Goal: Information Seeking & Learning: Learn about a topic

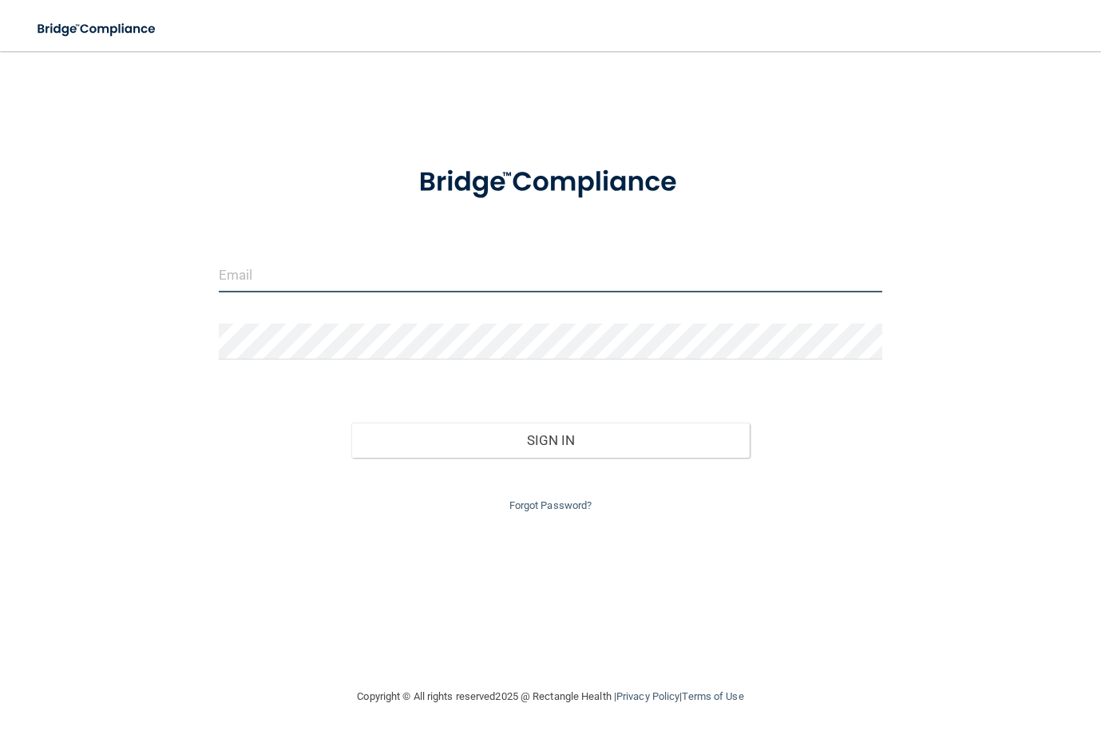
click at [423, 268] on input "email" at bounding box center [551, 274] width 664 height 36
type input "[EMAIL_ADDRESS][DOMAIN_NAME]"
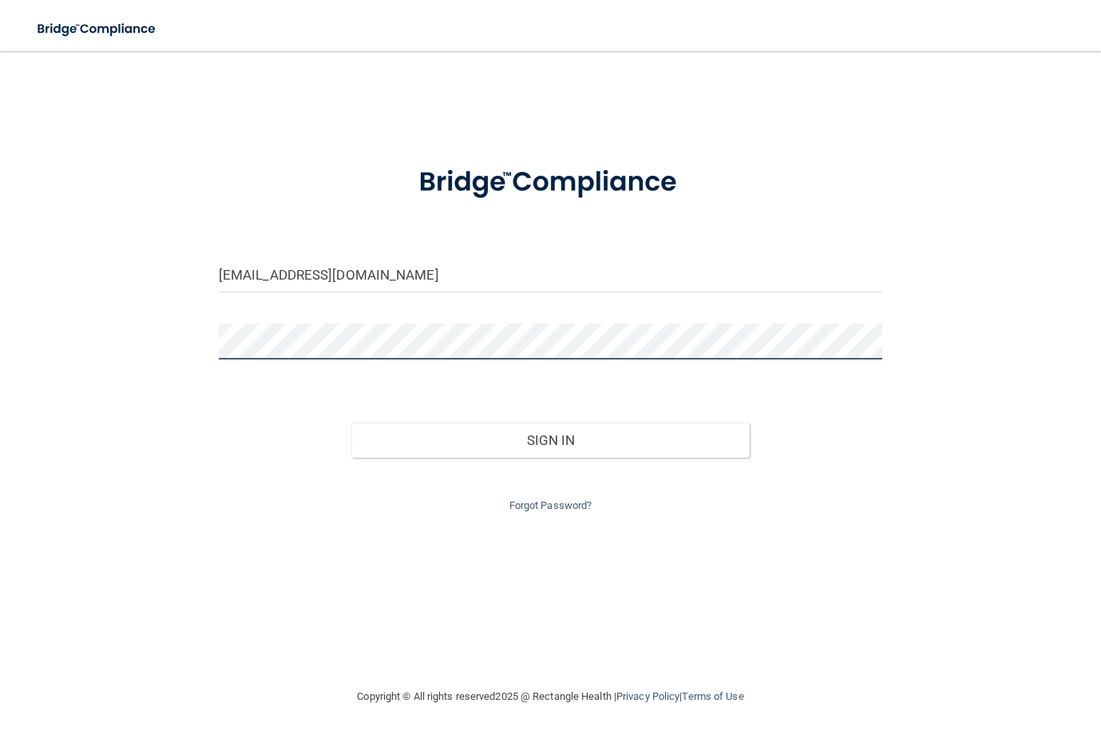
click at [351, 422] on button "Sign In" at bounding box center [550, 439] width 398 height 35
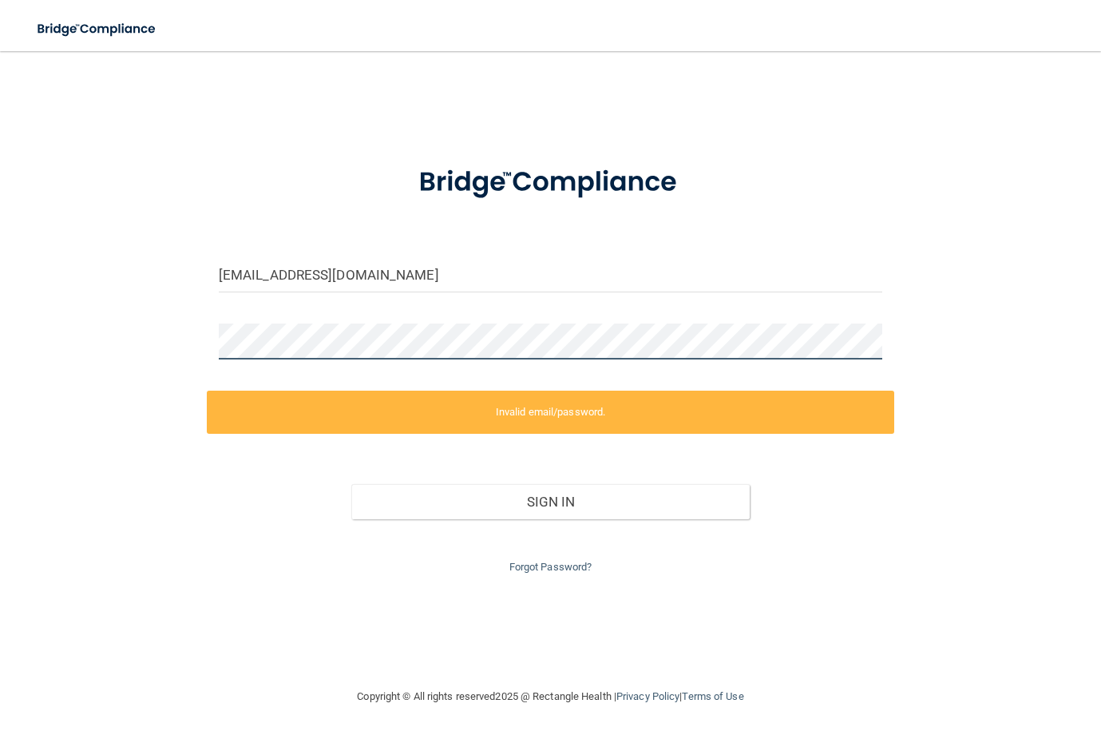
click at [163, 343] on div "[EMAIL_ADDRESS][DOMAIN_NAME] Invalid email/password. You don't have permission …" at bounding box center [550, 369] width 1037 height 604
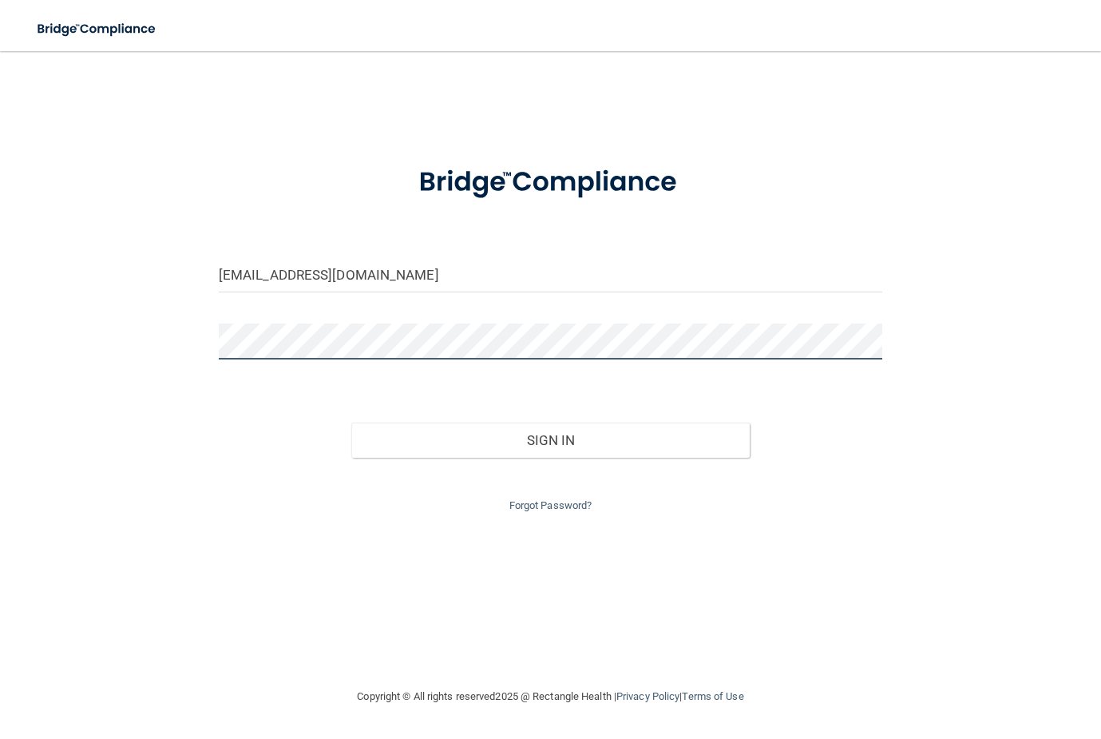
click at [351, 422] on button "Sign In" at bounding box center [550, 439] width 398 height 35
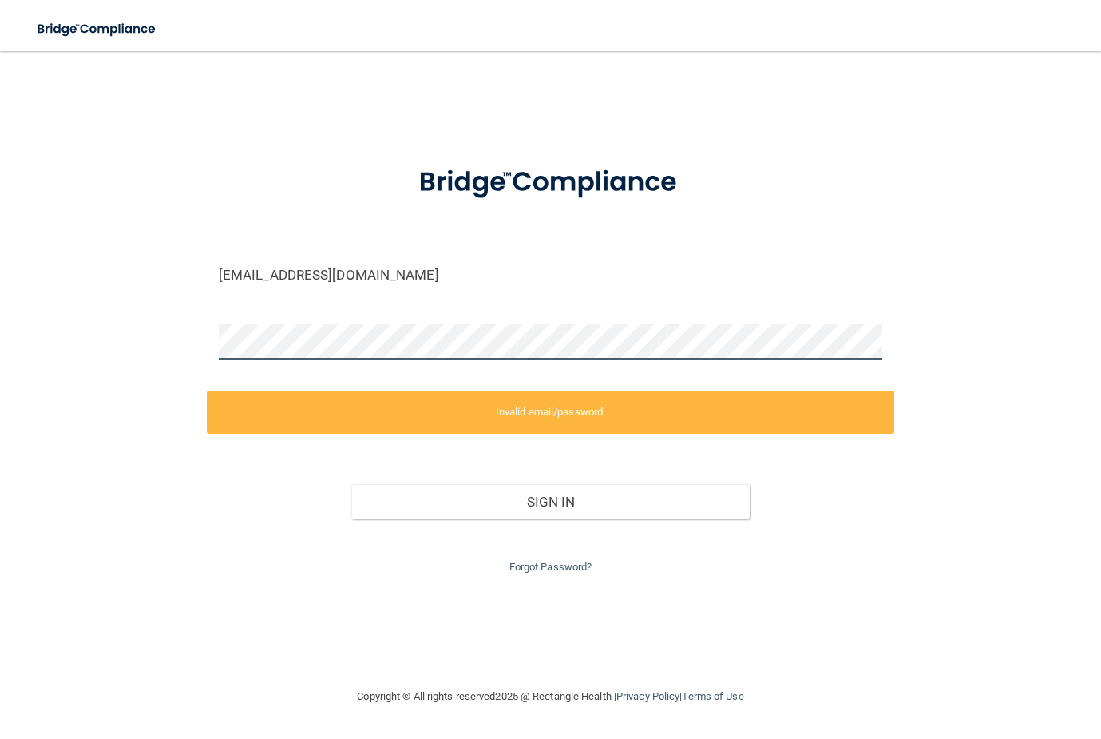
click at [97, 342] on div "[EMAIL_ADDRESS][DOMAIN_NAME] Invalid email/password. You don't have permission …" at bounding box center [550, 369] width 1037 height 604
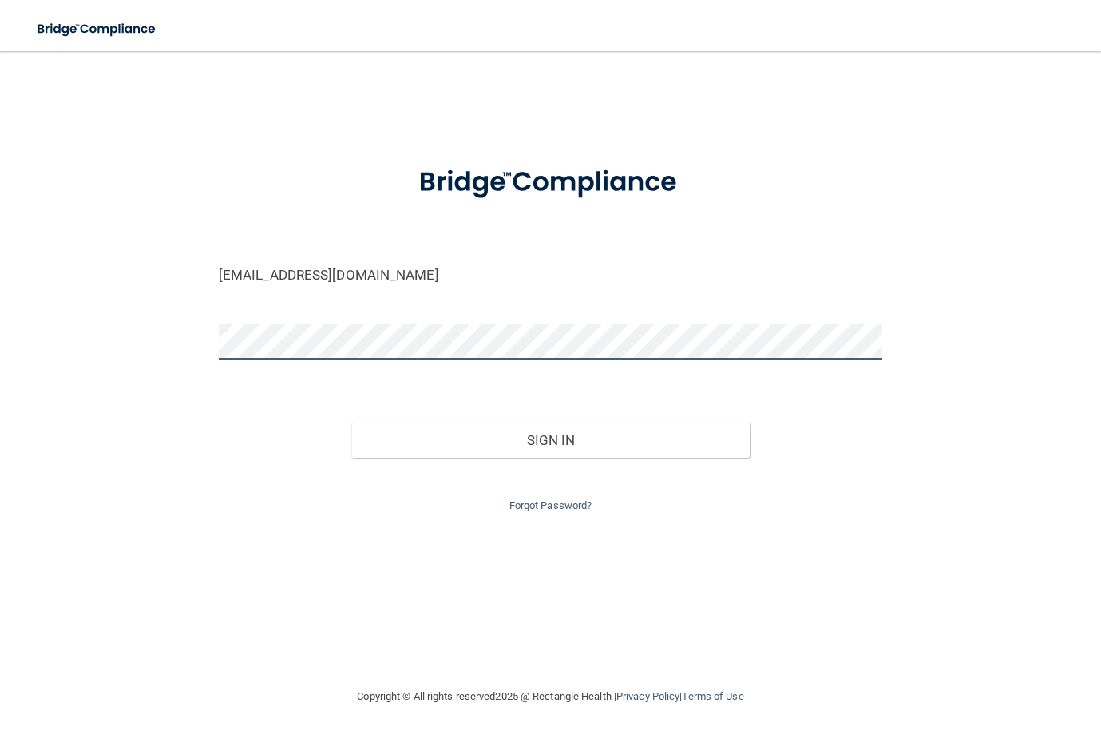
click at [351, 422] on button "Sign In" at bounding box center [550, 439] width 398 height 35
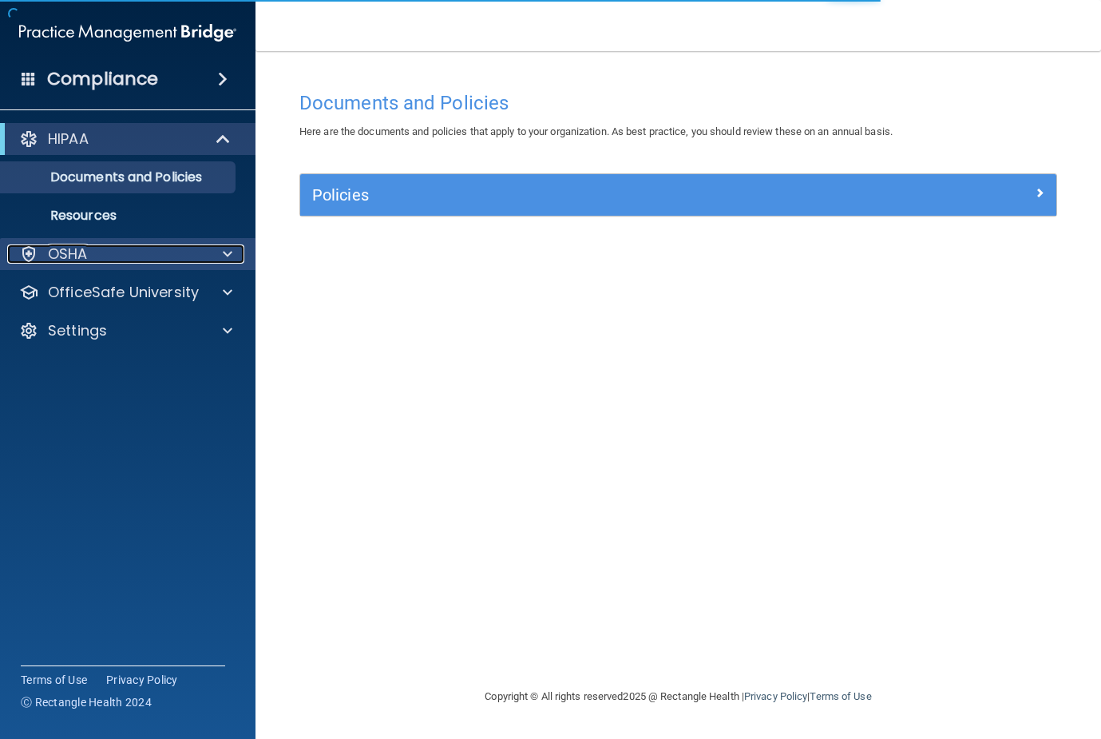
click at [231, 248] on span at bounding box center [228, 253] width 10 height 19
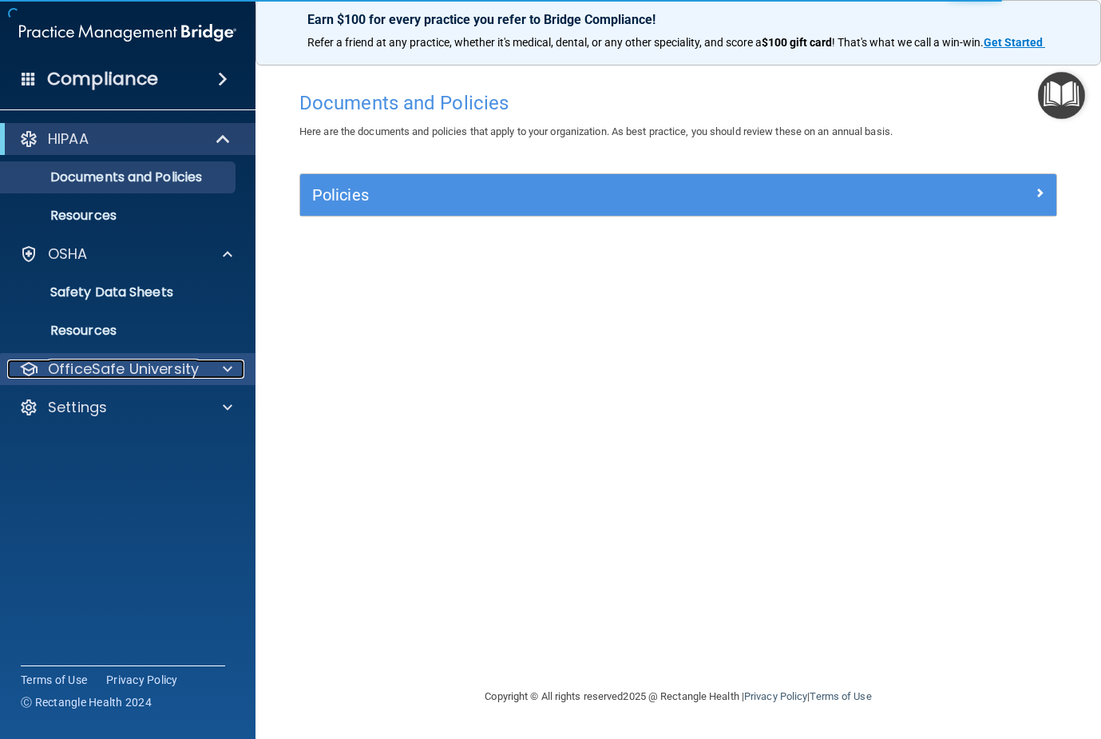
click at [225, 366] on span at bounding box center [228, 368] width 10 height 19
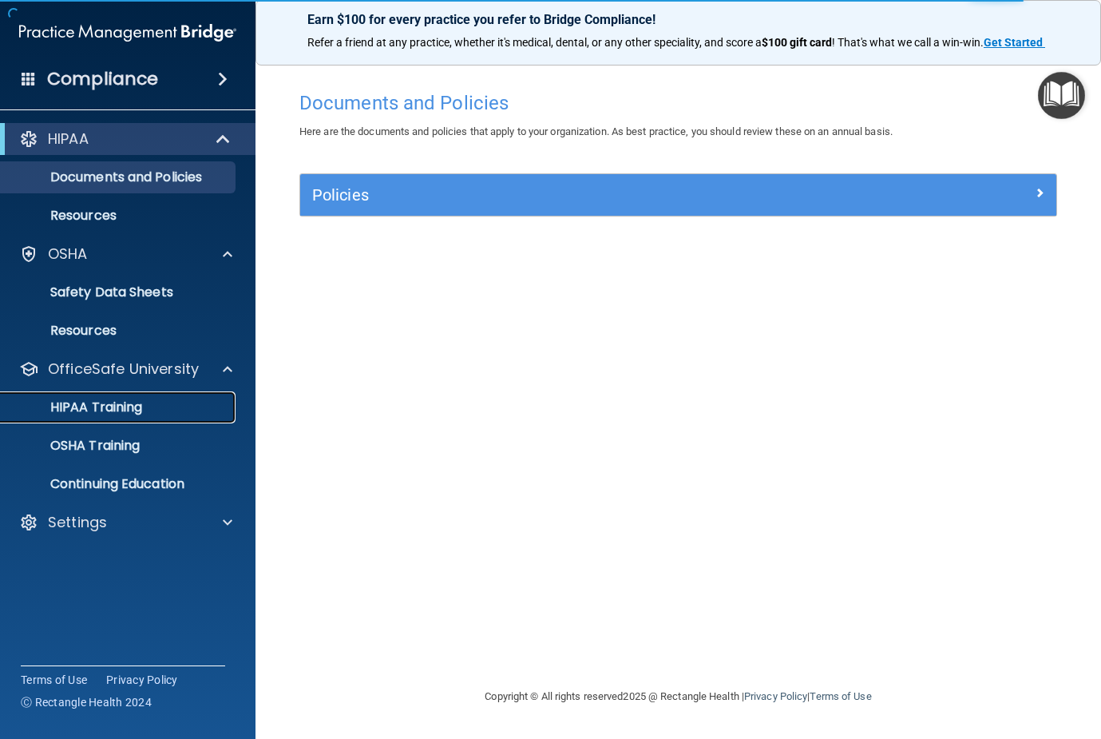
click at [120, 402] on p "HIPAA Training" at bounding box center [76, 407] width 132 height 16
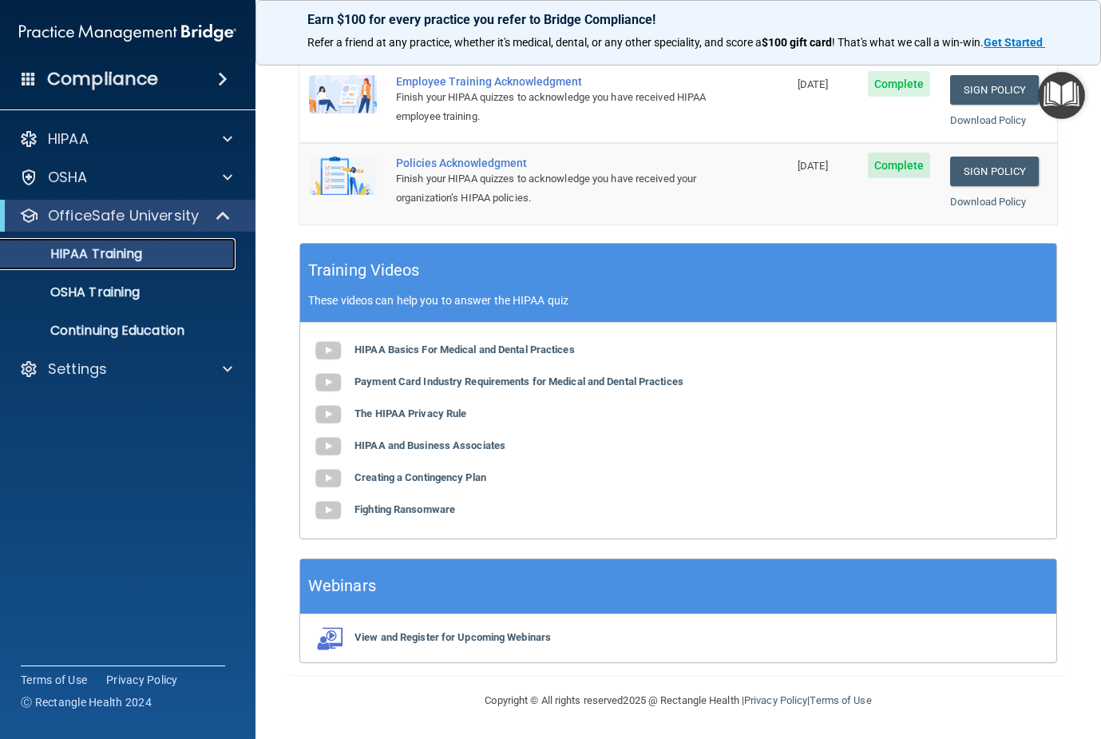
scroll to position [521, 0]
click at [125, 326] on p "Continuing Education" at bounding box center [119, 331] width 218 height 16
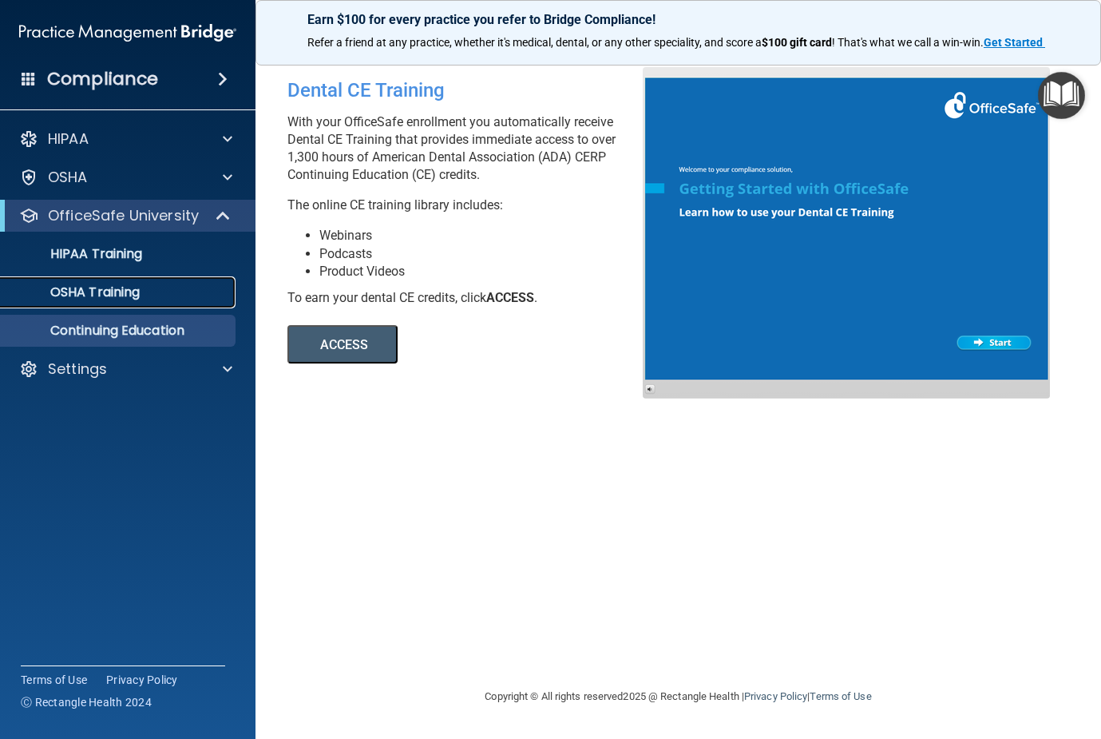
click at [109, 293] on p "OSHA Training" at bounding box center [74, 292] width 129 height 16
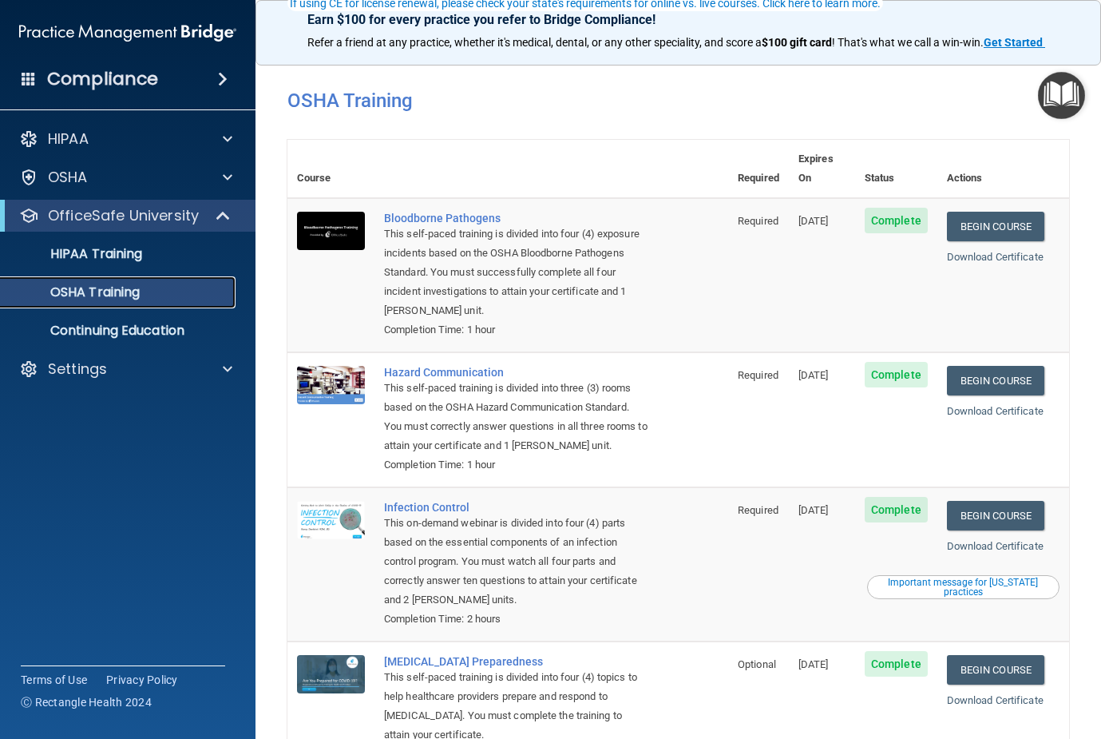
scroll to position [124, 0]
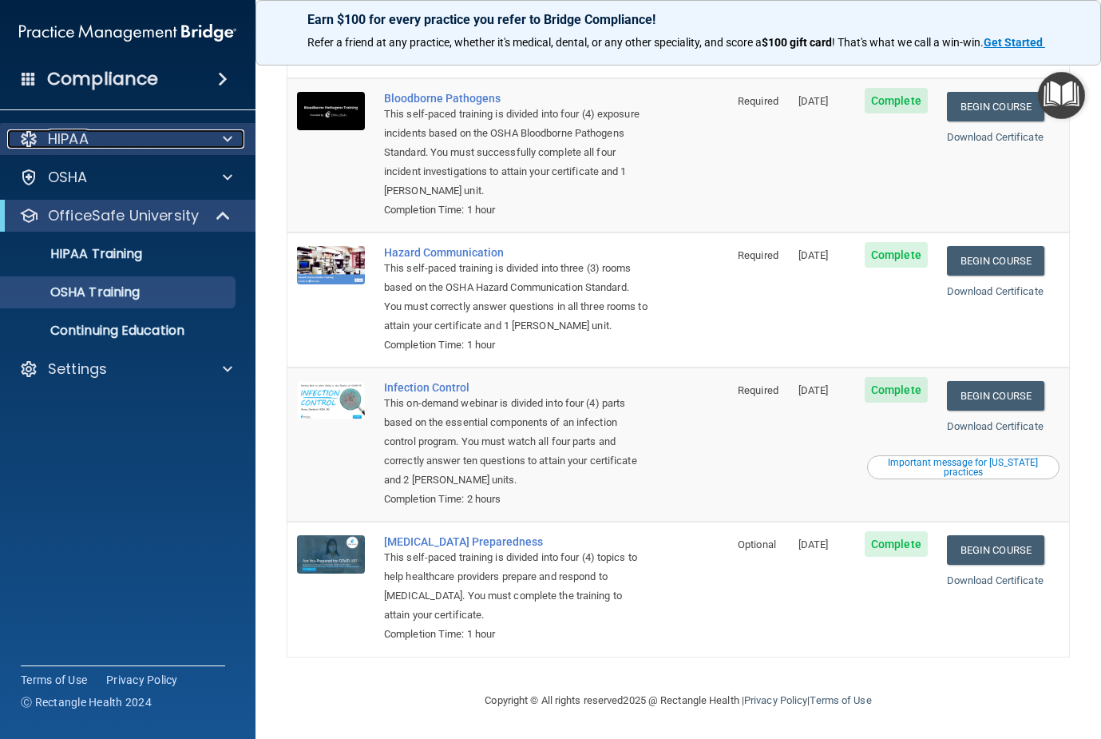
click at [228, 134] on span at bounding box center [228, 138] width 10 height 19
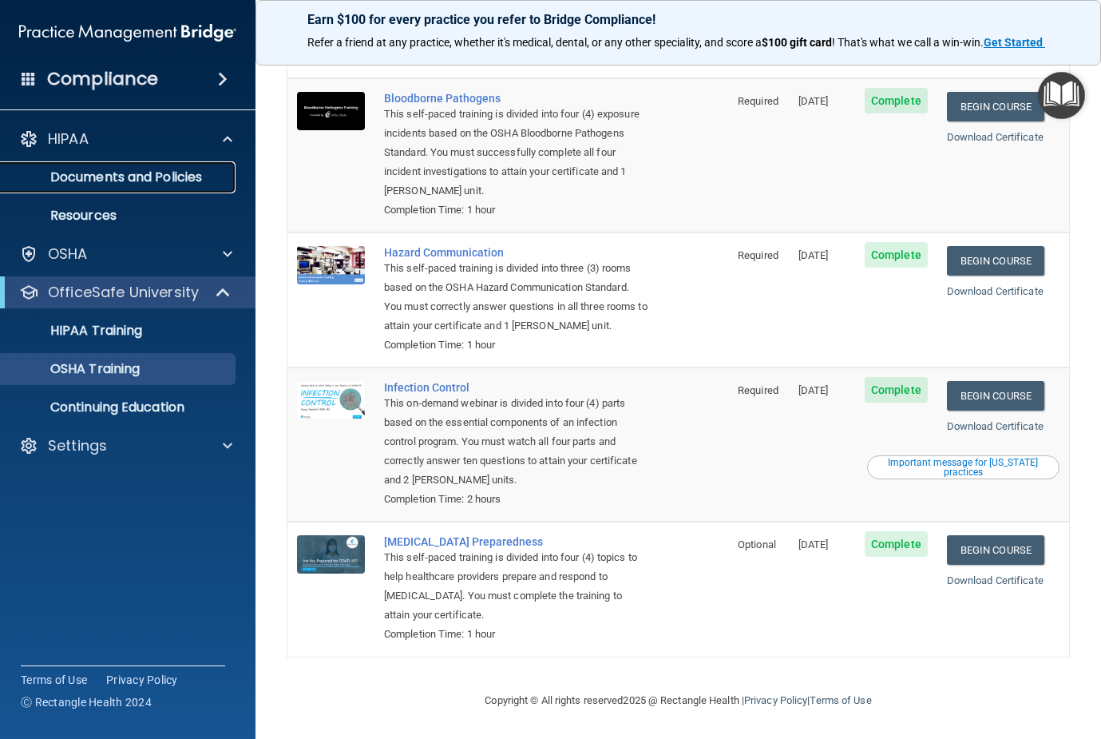
click at [103, 176] on p "Documents and Policies" at bounding box center [119, 177] width 218 height 16
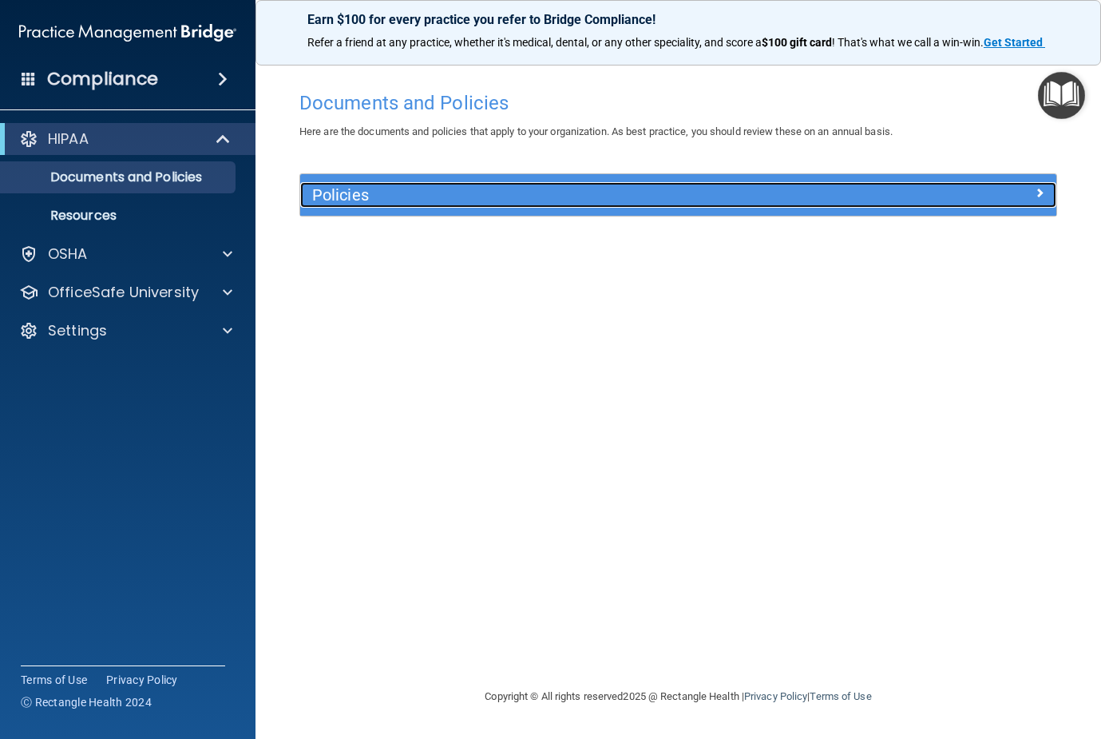
click at [1033, 193] on div at bounding box center [961, 191] width 189 height 19
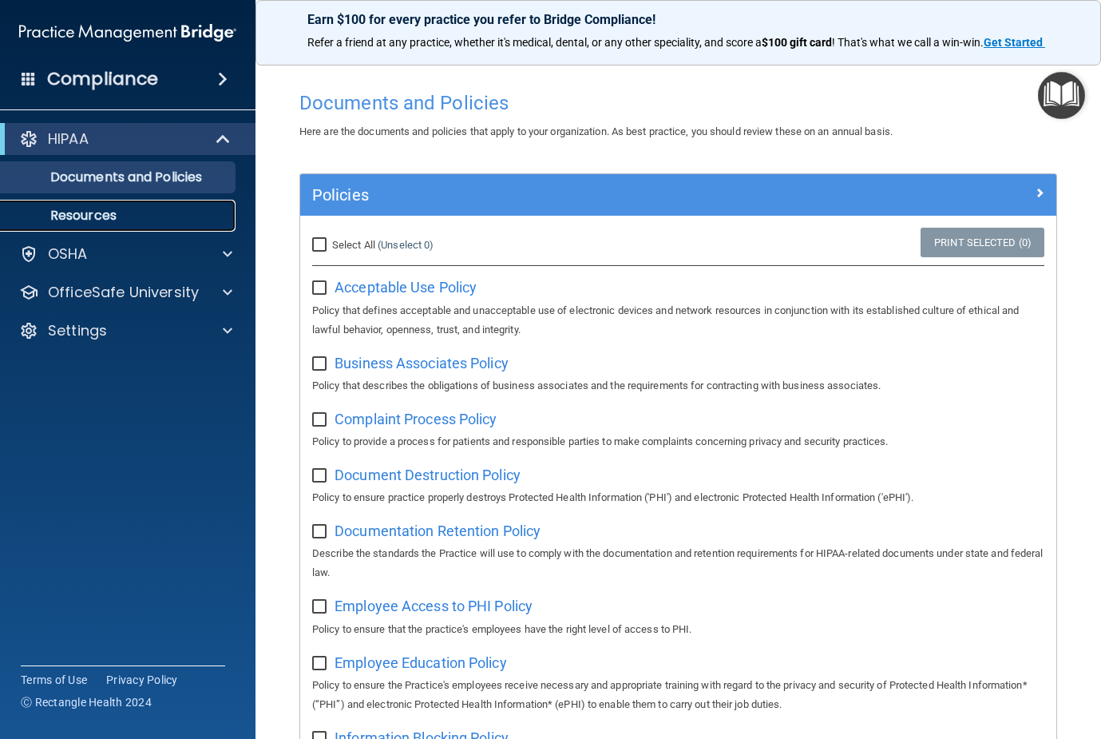
click at [125, 211] on p "Resources" at bounding box center [119, 216] width 218 height 16
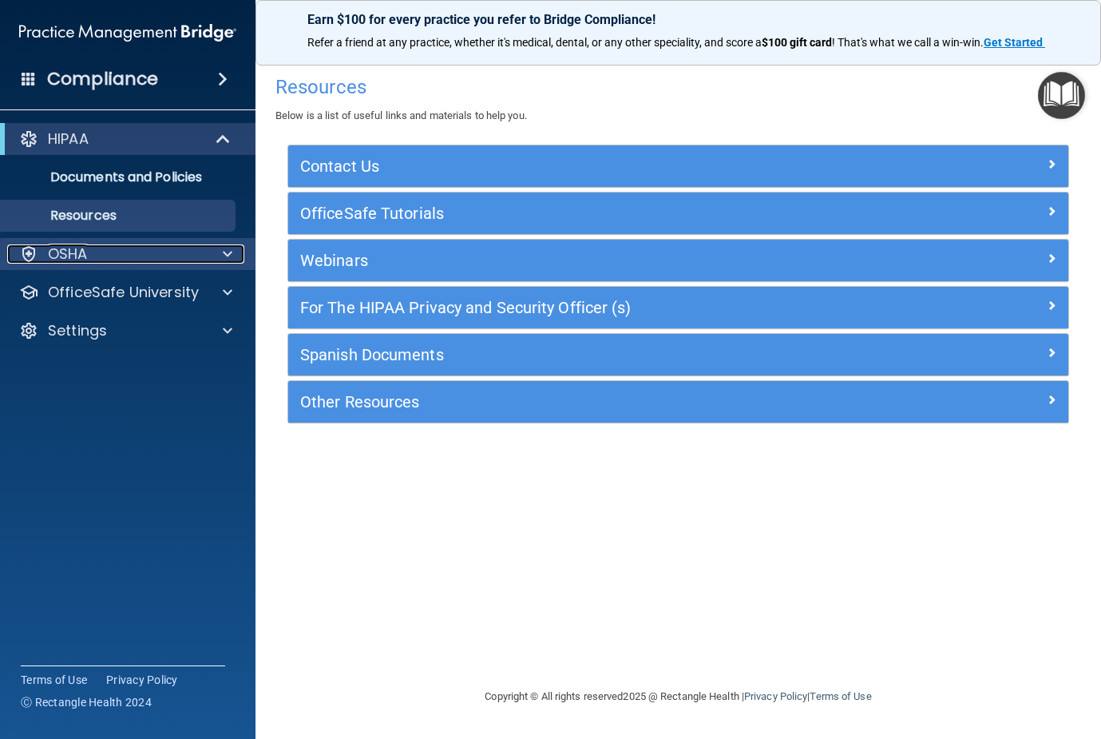
click at [227, 246] on span at bounding box center [228, 253] width 10 height 19
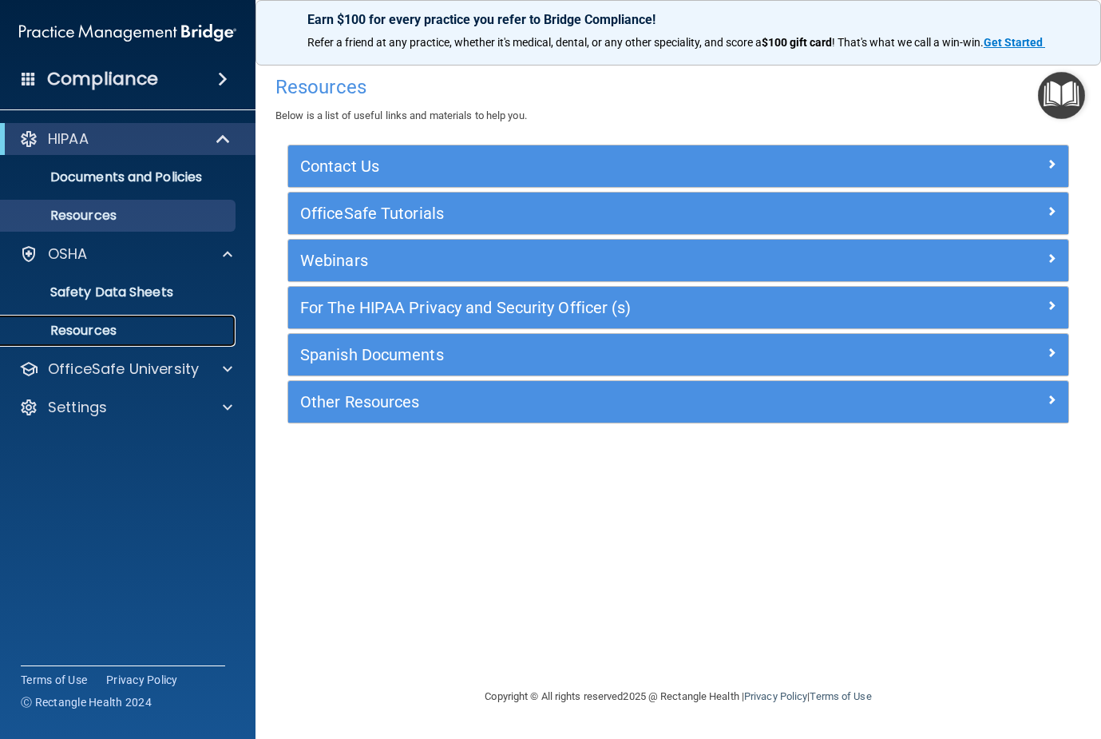
click at [129, 327] on p "Resources" at bounding box center [119, 331] width 218 height 16
